Goal: Transaction & Acquisition: Obtain resource

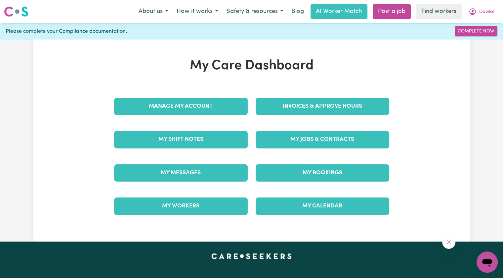
click at [296, 116] on div "Invoices & Approve Hours" at bounding box center [323, 106] width 142 height 33
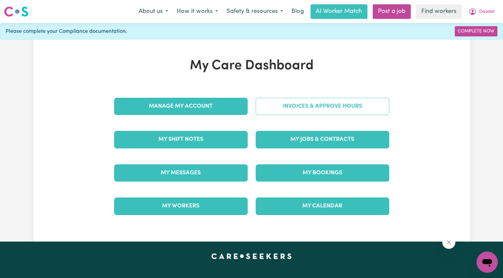
click at [292, 111] on link "Invoices & Approve Hours" at bounding box center [323, 106] width 134 height 17
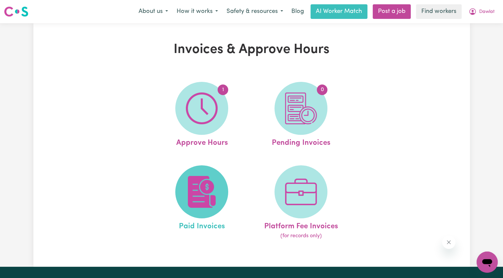
click at [204, 185] on img at bounding box center [202, 192] width 32 height 32
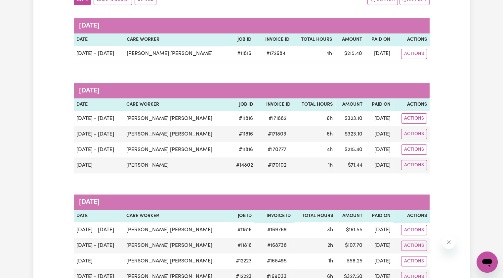
scroll to position [99, 0]
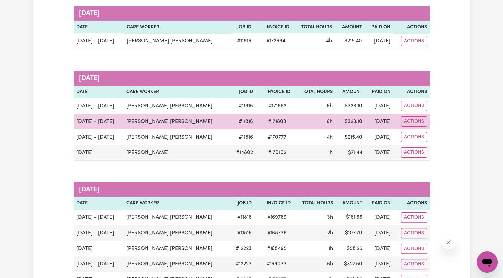
click at [269, 121] on span "# 171803" at bounding box center [277, 122] width 26 height 8
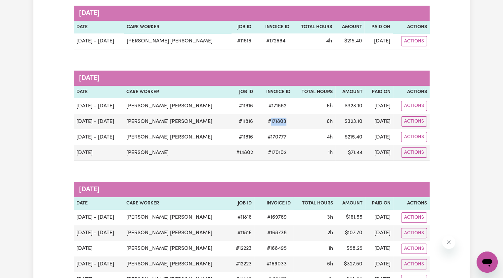
copy span "171803"
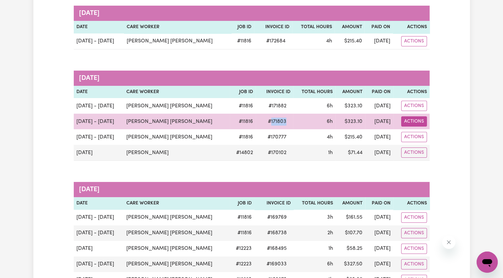
click at [410, 121] on button "Actions" at bounding box center [415, 121] width 26 height 10
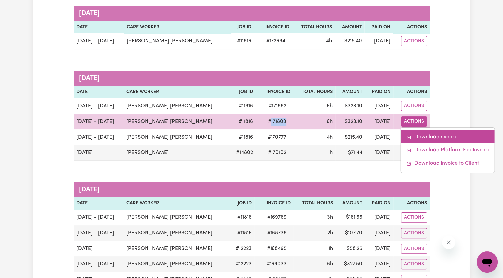
drag, startPoint x: 410, startPoint y: 123, endPoint x: 414, endPoint y: 137, distance: 15.1
click at [414, 137] on link "Download Invoice" at bounding box center [448, 136] width 94 height 13
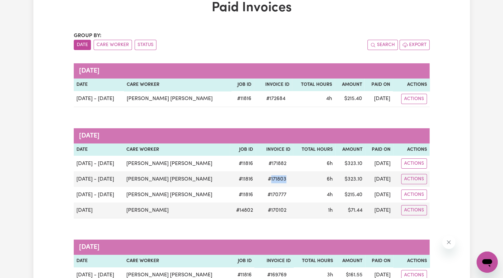
scroll to position [0, 0]
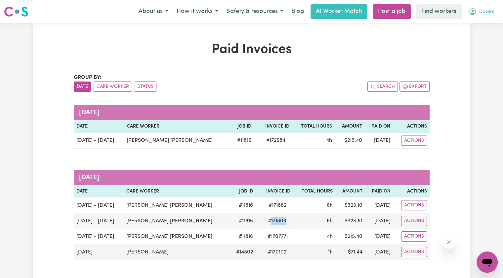
click at [491, 10] on span "Dawlat" at bounding box center [488, 11] width 16 height 7
click at [481, 33] on link "Logout" at bounding box center [473, 38] width 52 height 13
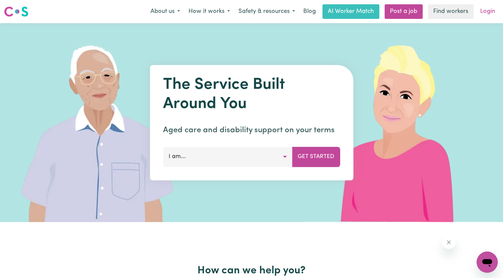
click at [485, 17] on link "Login" at bounding box center [488, 11] width 23 height 15
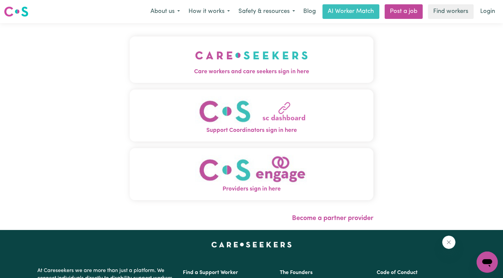
click at [189, 74] on span "Care workers and care seekers sign in here" at bounding box center [252, 72] width 244 height 9
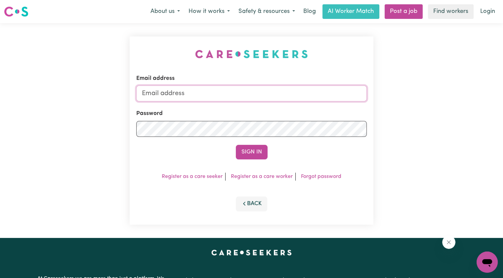
click at [221, 95] on input "Email address" at bounding box center [251, 93] width 231 height 16
drag, startPoint x: 178, startPoint y: 91, endPoint x: 334, endPoint y: 99, distance: 155.4
click at [334, 99] on input "[EMAIL_ADDRESS][DOMAIN_NAME]" at bounding box center [251, 93] width 231 height 16
drag, startPoint x: 230, startPoint y: 94, endPoint x: 176, endPoint y: 87, distance: 54.4
click at [176, 87] on input "[EMAIL_ADDRESS][DOMAIN_NAME]" at bounding box center [251, 93] width 231 height 16
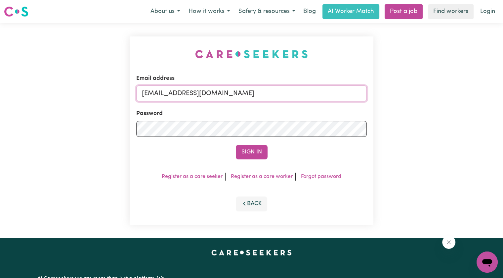
paste input "[PERSON_NAME]"
type input "[EMAIL_ADDRESS][DOMAIN_NAME]"
click at [236, 145] on button "Sign In" at bounding box center [252, 152] width 32 height 15
